Goal: Find specific page/section: Find specific page/section

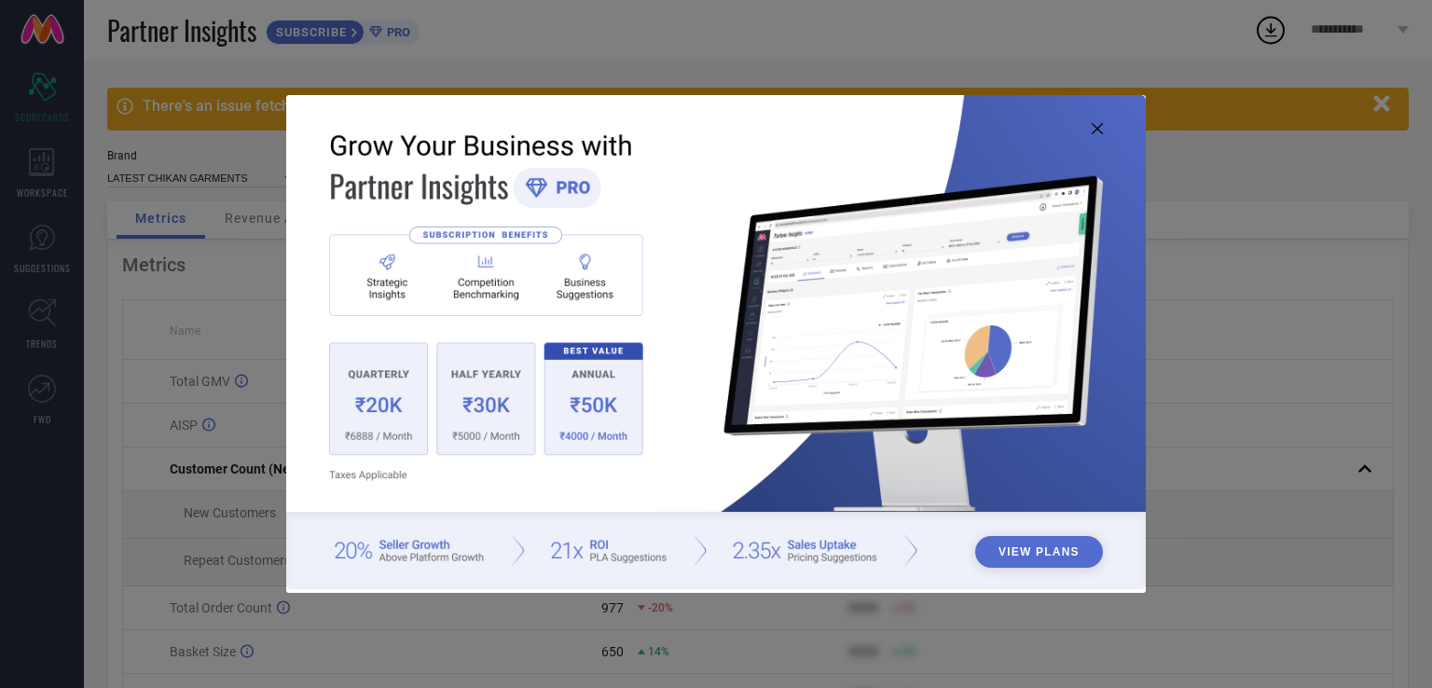
click at [1097, 125] on icon at bounding box center [1097, 128] width 11 height 11
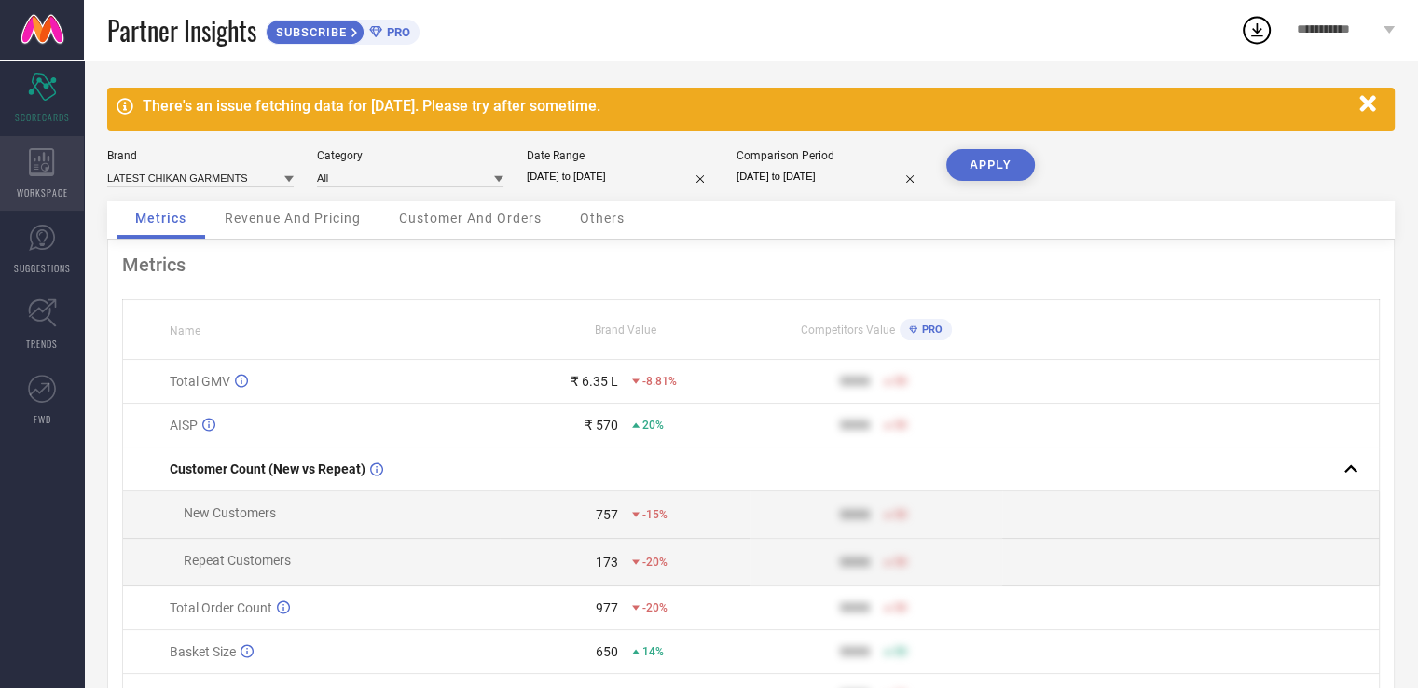
click at [29, 184] on div "WORKSPACE" at bounding box center [42, 173] width 84 height 75
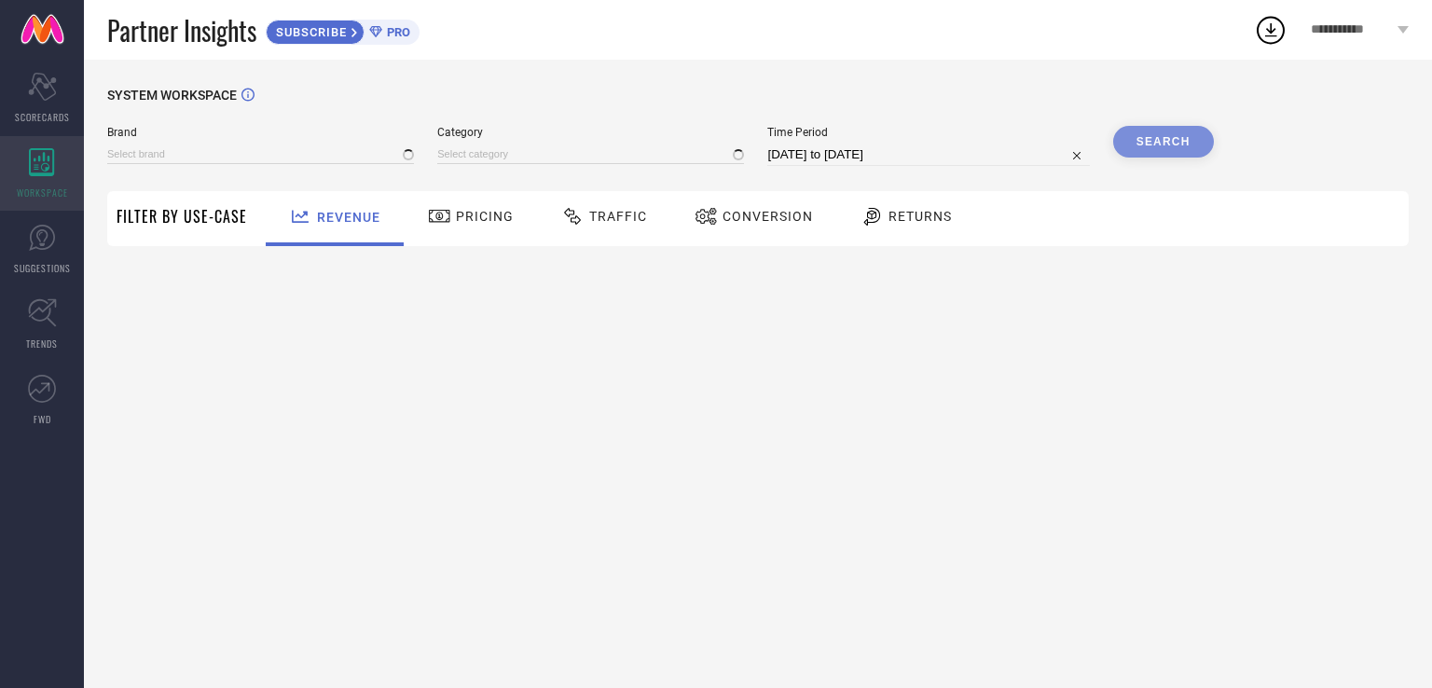
type input "LATEST CHIKAN GARMENTS"
type input "All"
